Goal: Task Accomplishment & Management: Manage account settings

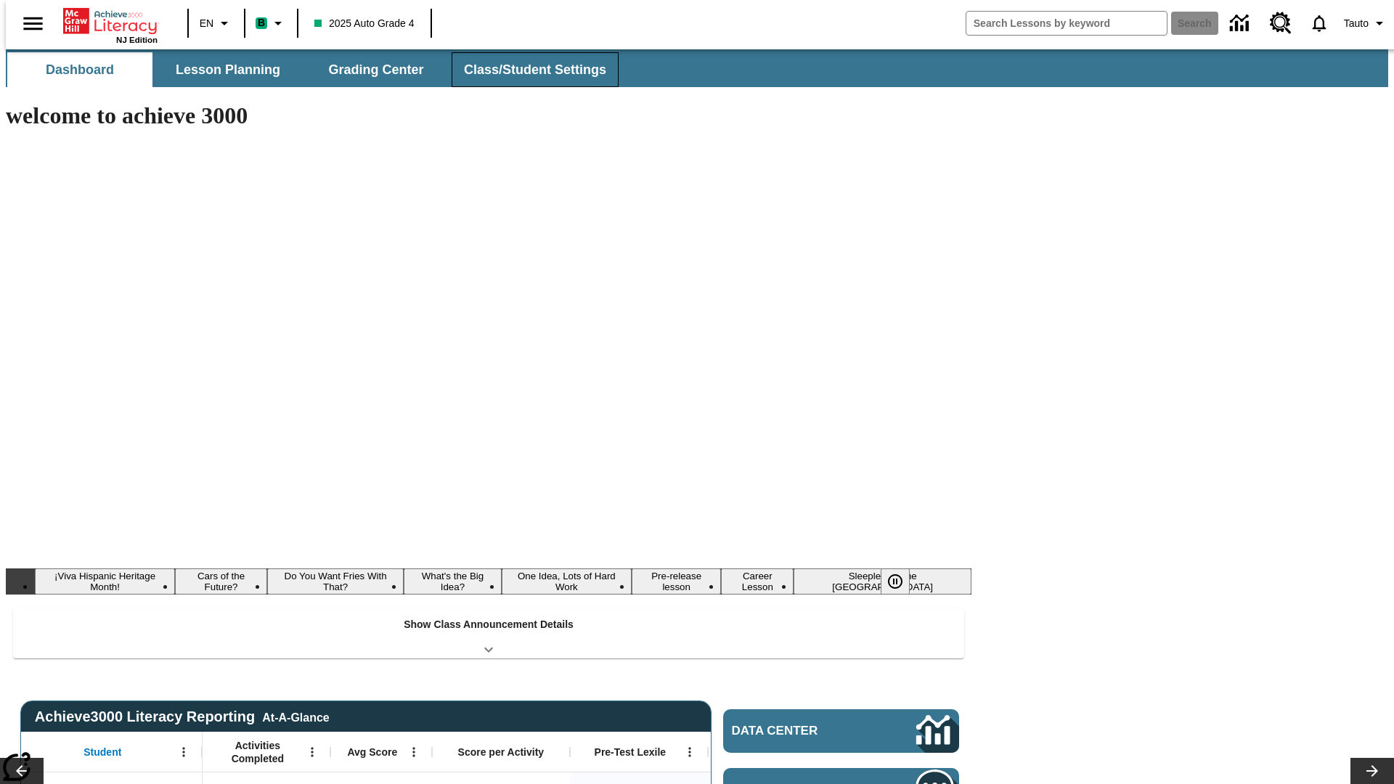
click at [527, 70] on span "Class/Student Settings" at bounding box center [535, 70] width 142 height 17
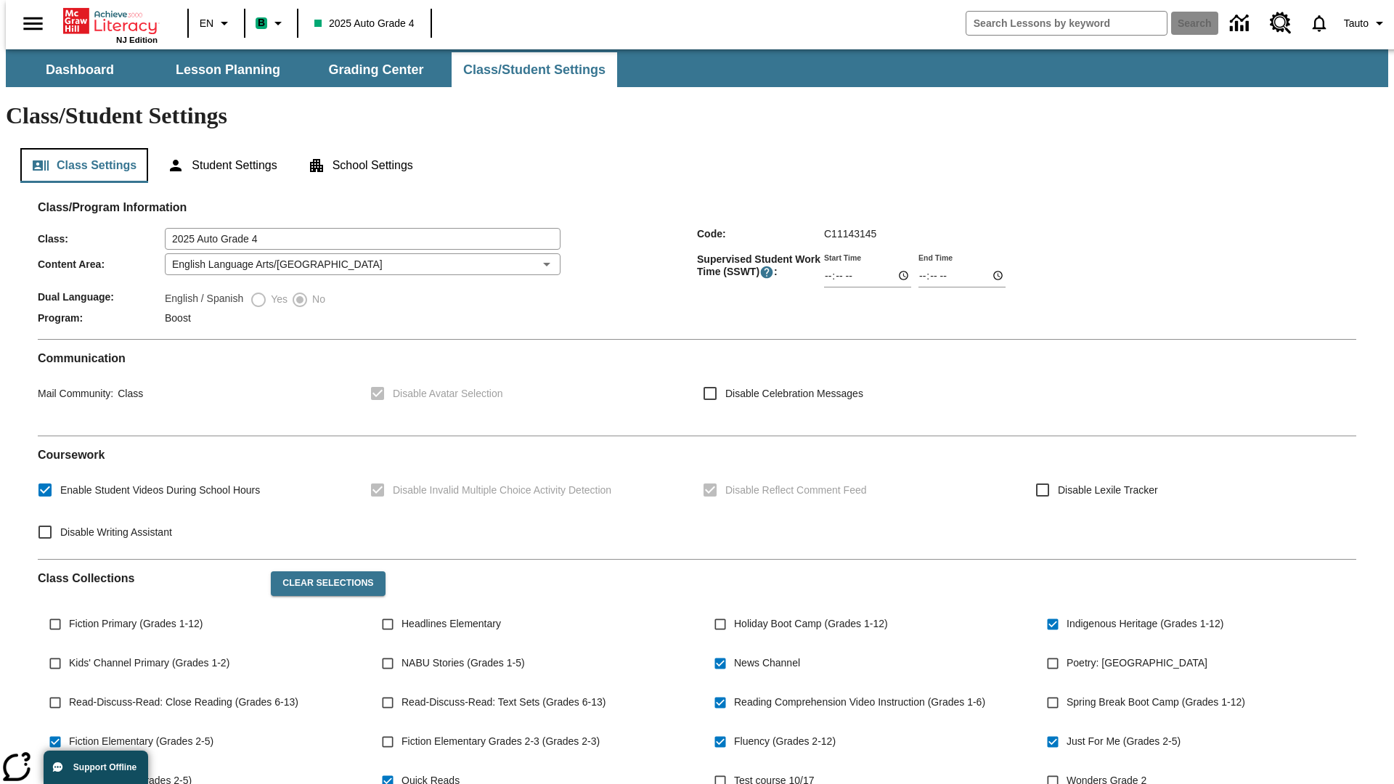
click at [78, 148] on button "Class Settings" at bounding box center [84, 165] width 128 height 35
type input "02:10"
type input "03:10"
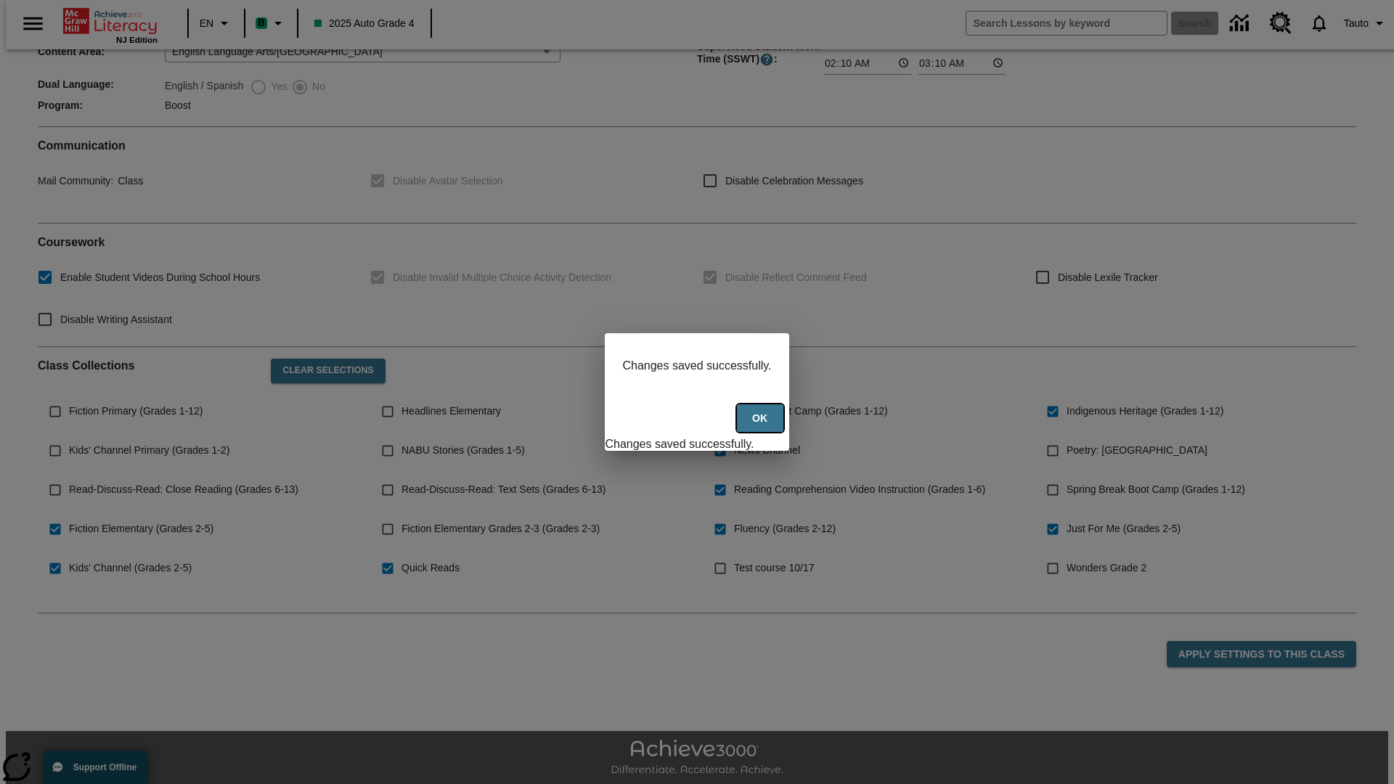
click at [762, 426] on button "Ok" at bounding box center [760, 418] width 46 height 28
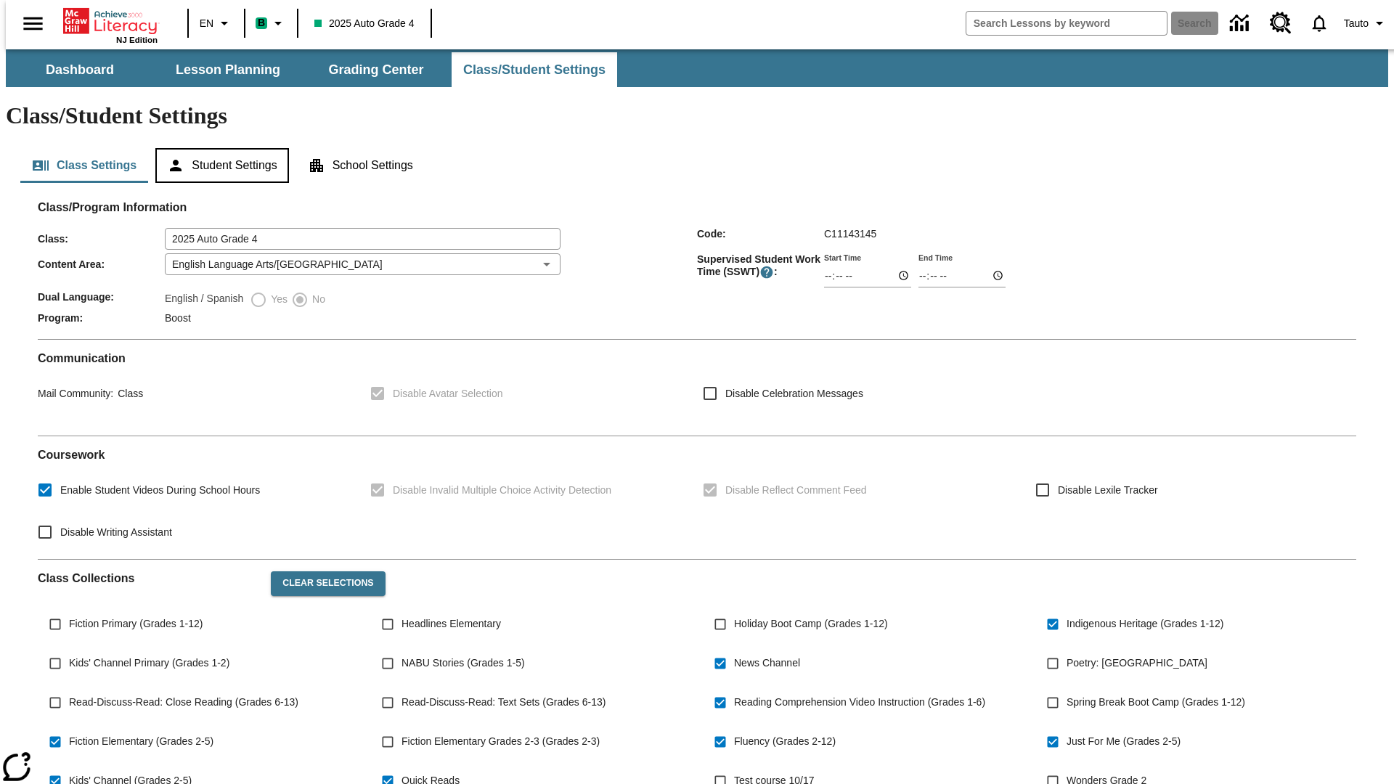
click at [219, 148] on button "Student Settings" at bounding box center [221, 165] width 133 height 35
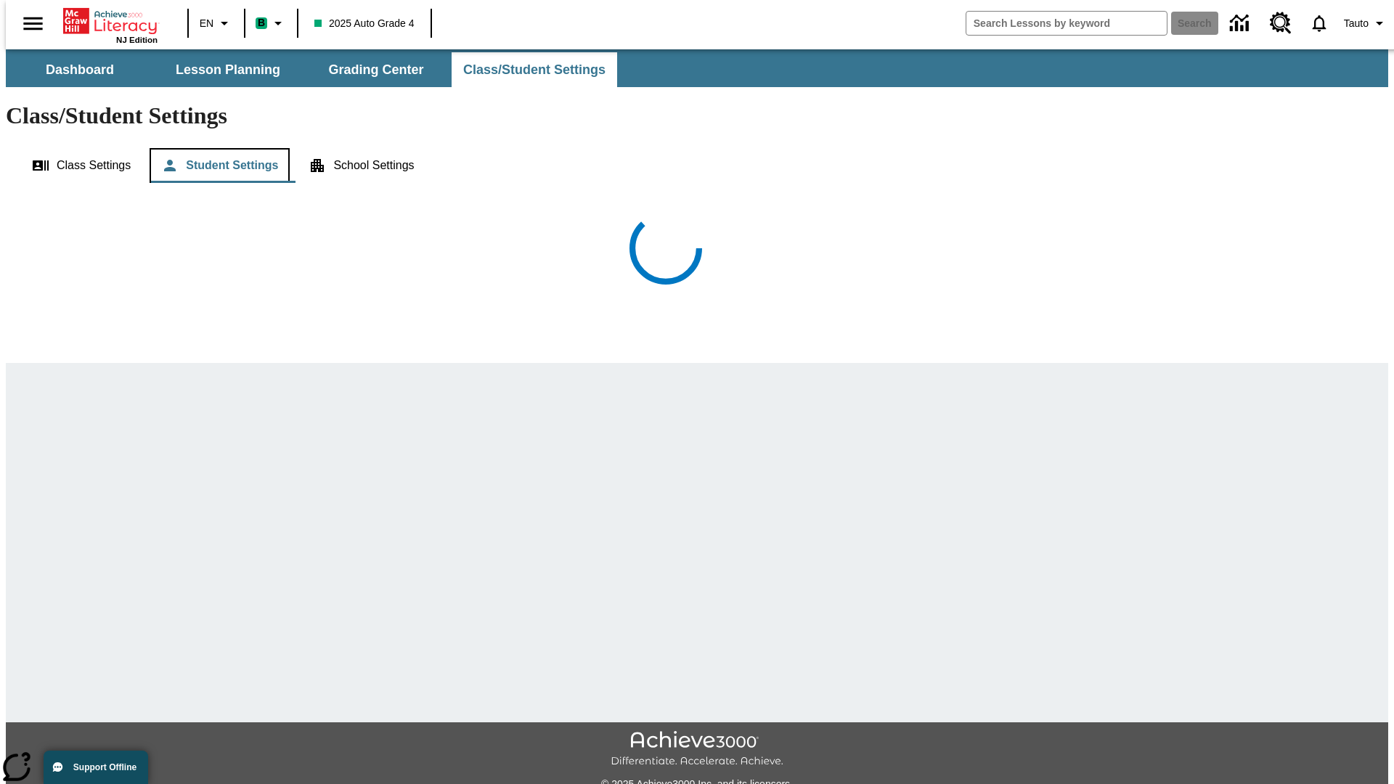
scroll to position [32, 0]
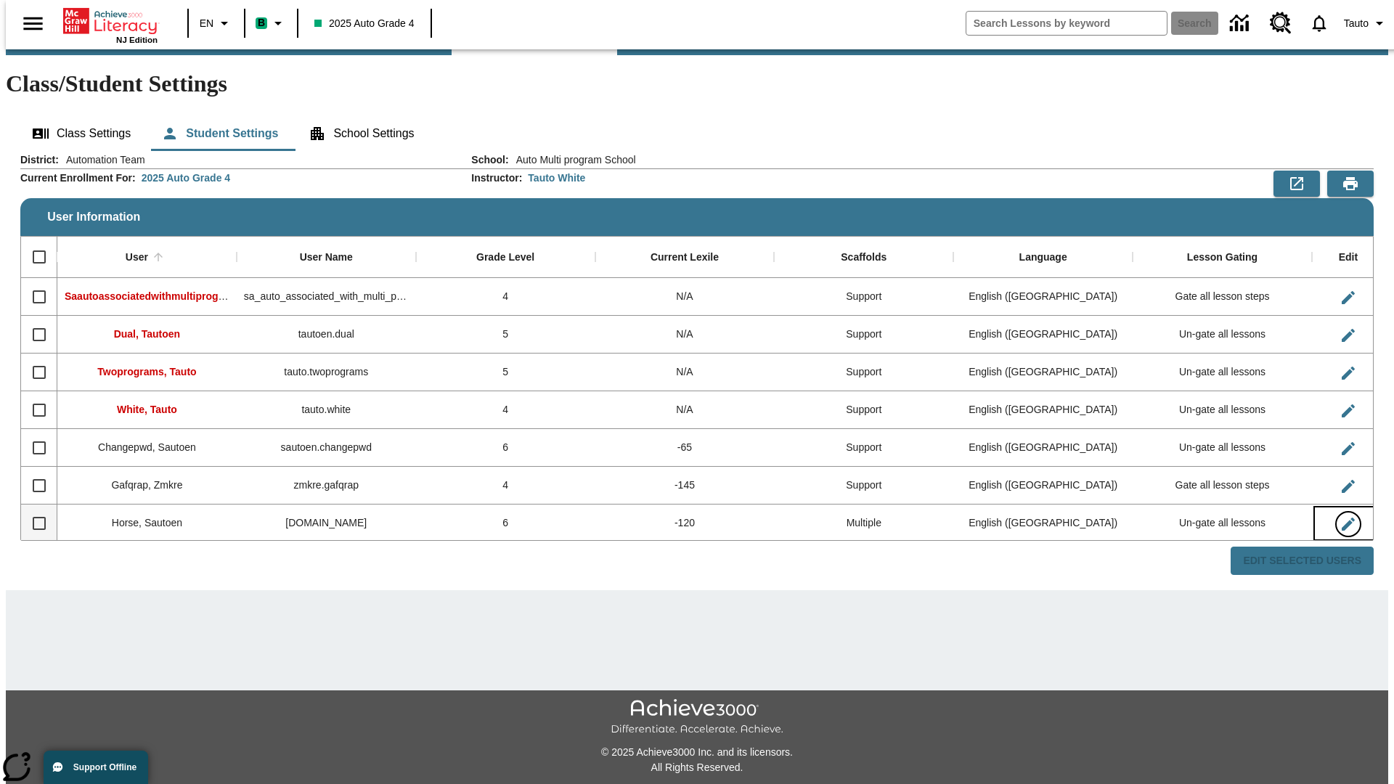
click at [1342, 518] on icon "Edit User" at bounding box center [1348, 524] width 13 height 13
click at [1359, 23] on span "Tauto" at bounding box center [1356, 23] width 25 height 15
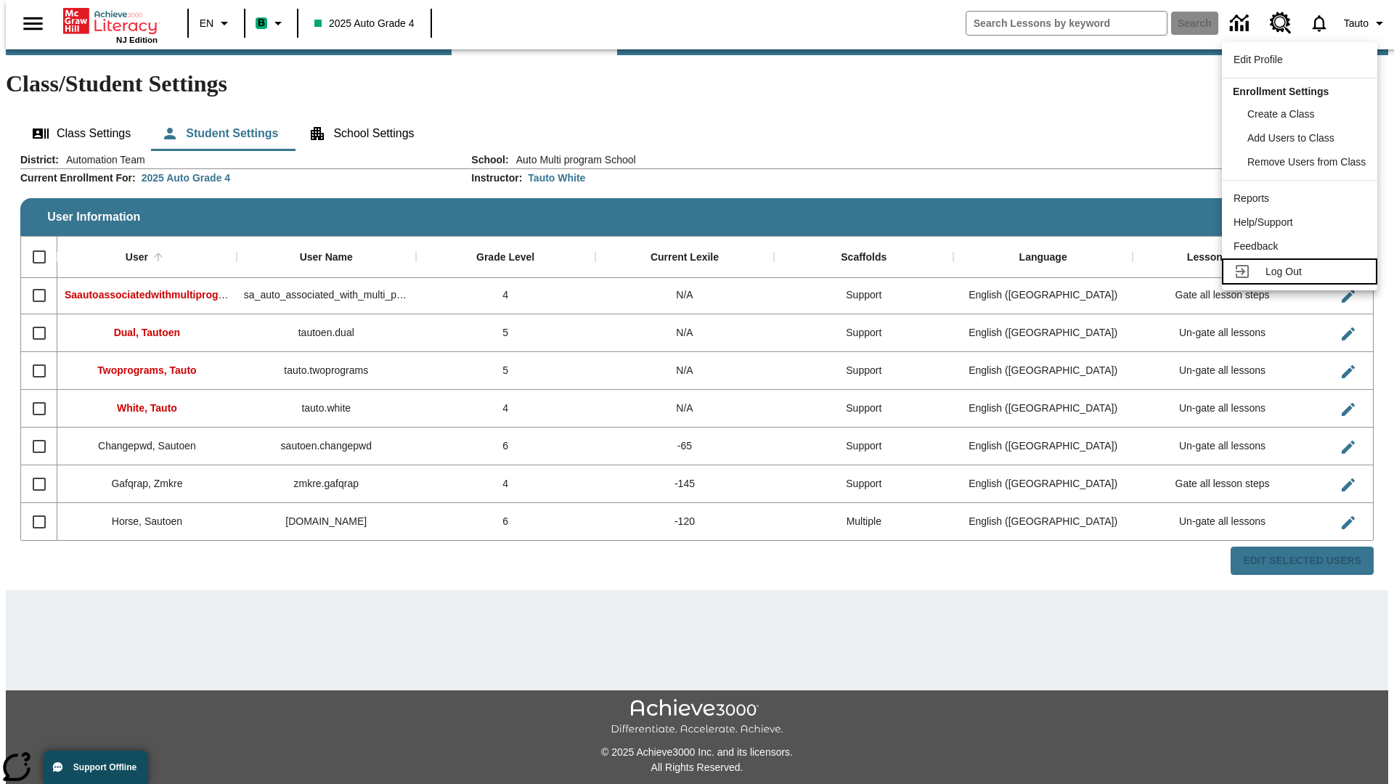
click at [1302, 272] on span "Log Out" at bounding box center [1284, 272] width 36 height 12
